Goal: Task Accomplishment & Management: Complete application form

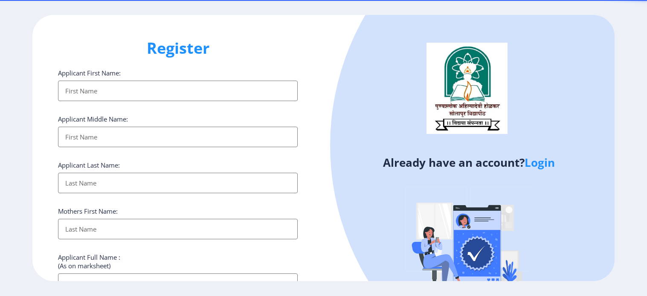
select select
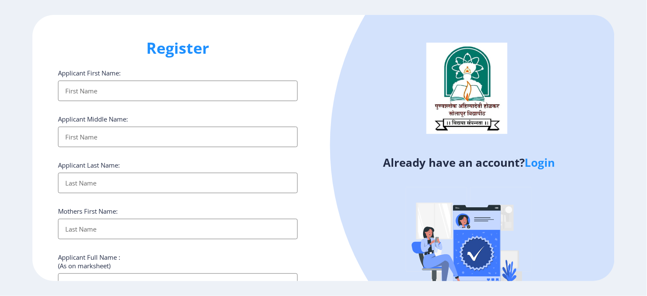
click at [527, 163] on link "Login" at bounding box center [539, 162] width 30 height 15
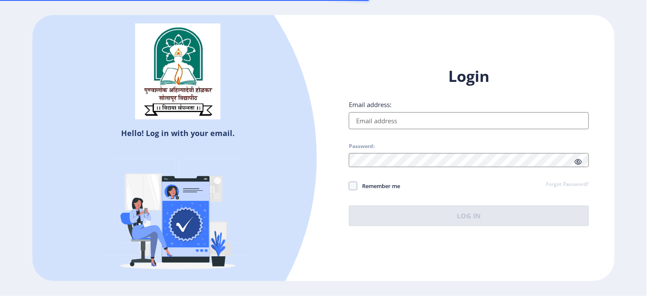
type input "[EMAIL_ADDRESS][DOMAIN_NAME]"
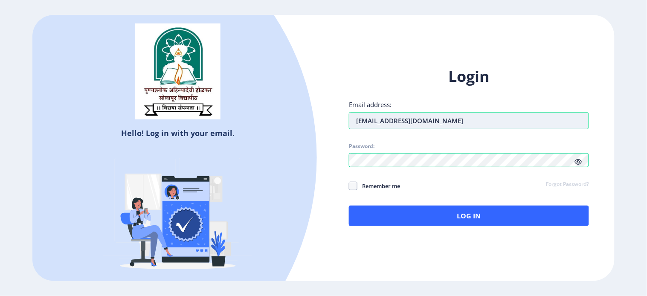
click at [455, 124] on input "[EMAIL_ADDRESS][DOMAIN_NAME]" at bounding box center [469, 120] width 240 height 17
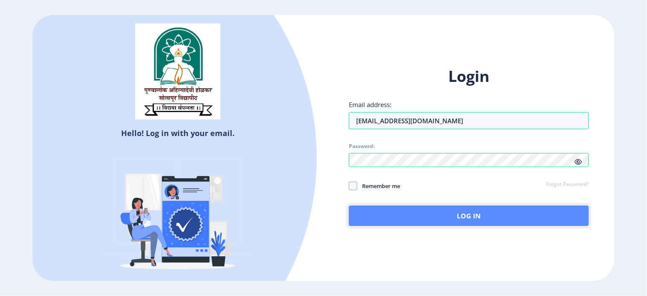
click at [463, 205] on button "Log In" at bounding box center [469, 215] width 240 height 20
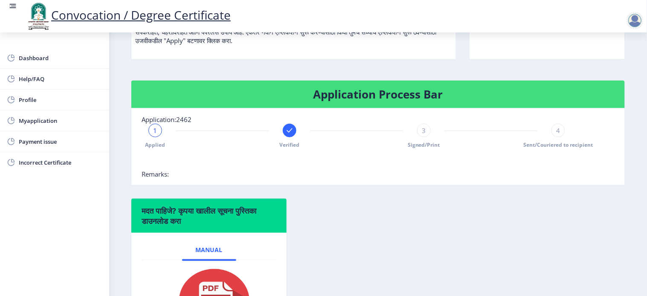
scroll to position [77, 0]
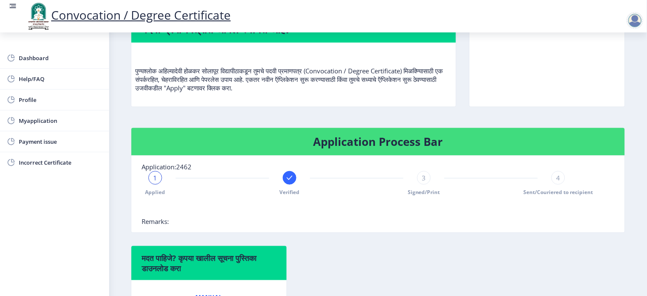
click at [285, 173] on rect at bounding box center [289, 177] width 9 height 9
click at [288, 173] on span "2" at bounding box center [290, 177] width 4 height 9
click at [151, 173] on rect at bounding box center [155, 177] width 9 height 9
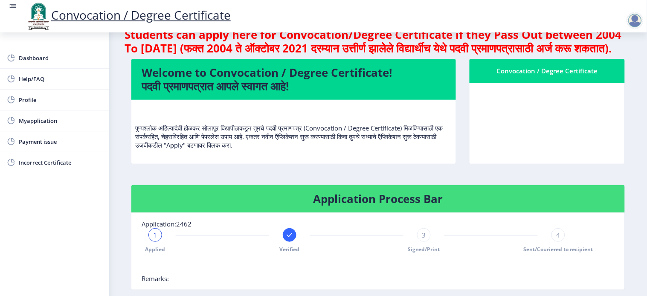
scroll to position [0, 0]
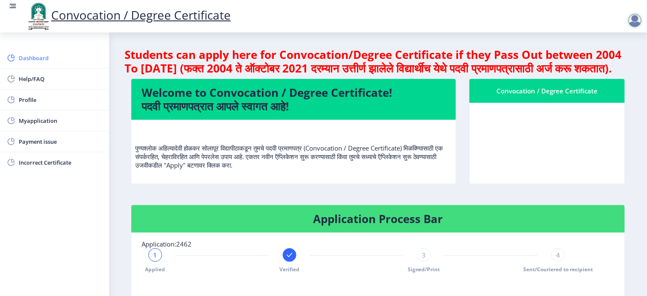
click at [35, 53] on span "Dashboard" at bounding box center [61, 58] width 84 height 10
